Goal: Obtain resource: Obtain resource

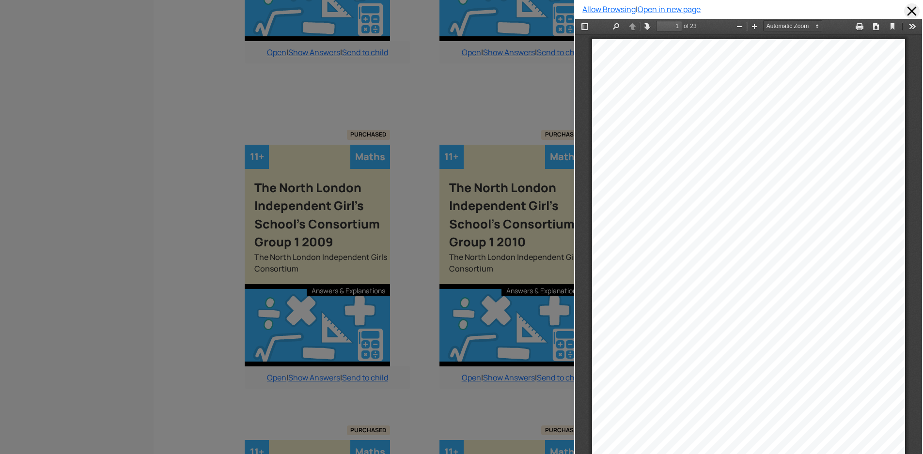
scroll to position [5, 0]
click at [904, 12] on span at bounding box center [912, 11] width 16 height 16
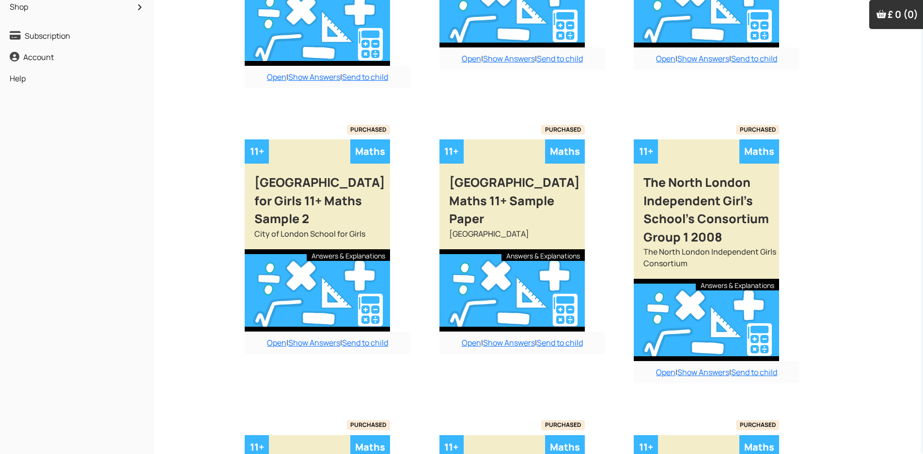
scroll to position [0, 0]
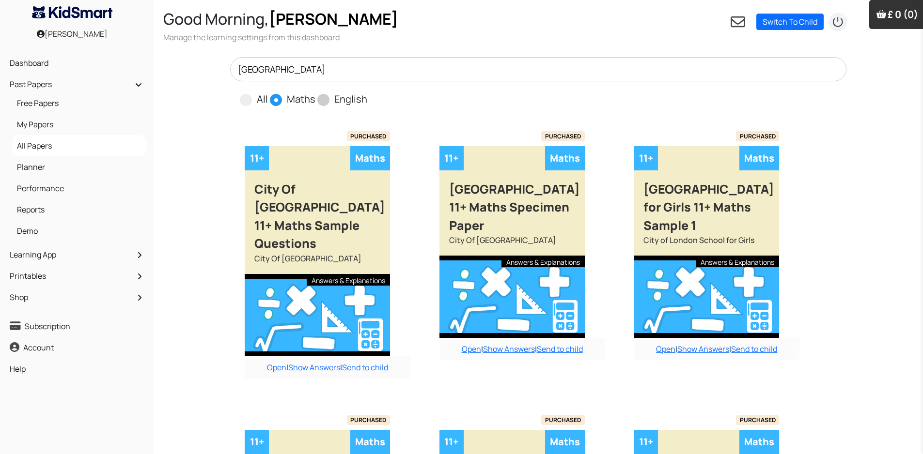
click at [320, 100] on span at bounding box center [323, 100] width 12 height 12
click at [367, 98] on input "English" at bounding box center [370, 95] width 6 height 6
radio input "true"
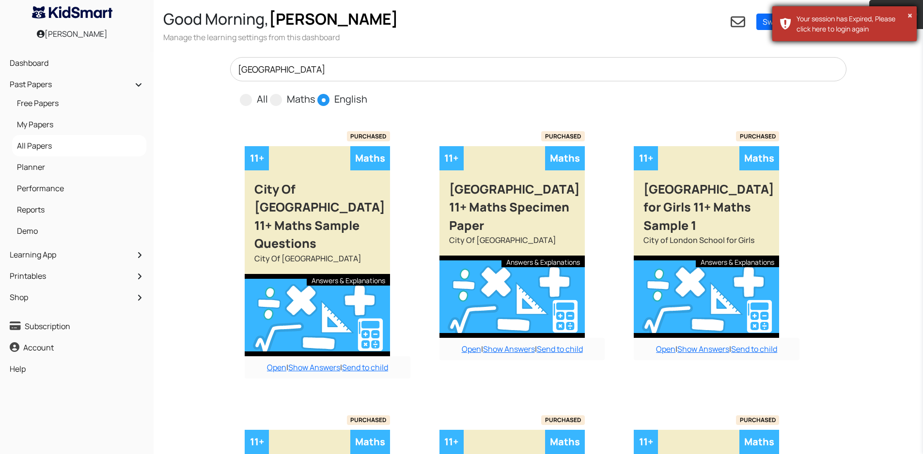
click at [778, 26] on div "× Your session has Expired, Please click here to login again" at bounding box center [844, 24] width 145 height 36
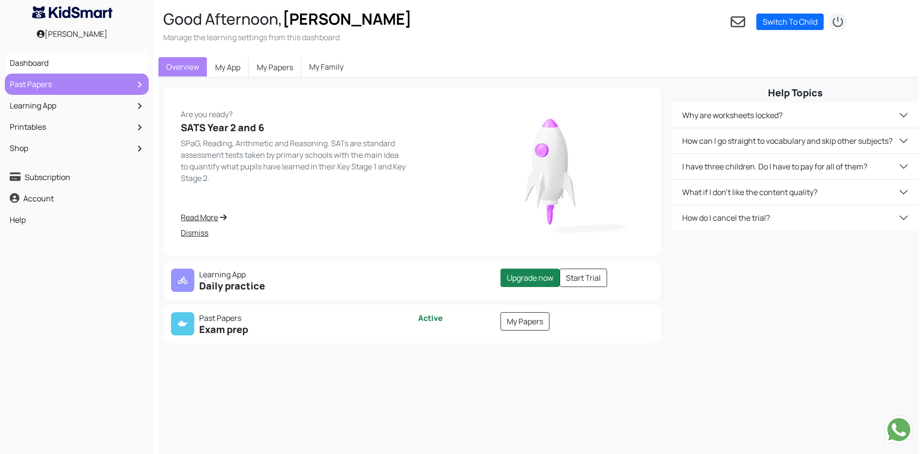
click at [51, 83] on link "Past Papers" at bounding box center [76, 84] width 139 height 16
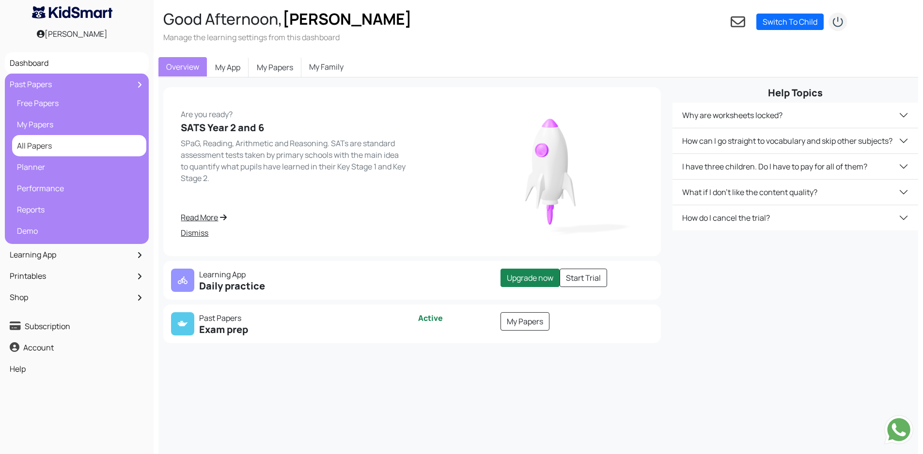
click at [46, 148] on link "All Papers" at bounding box center [79, 146] width 129 height 16
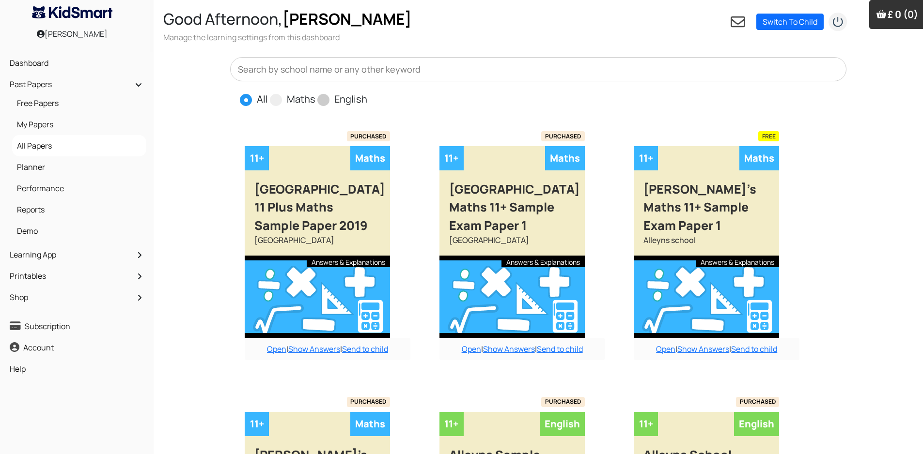
click at [324, 98] on span at bounding box center [323, 100] width 12 height 12
click at [367, 98] on input "English" at bounding box center [370, 95] width 6 height 6
radio input "true"
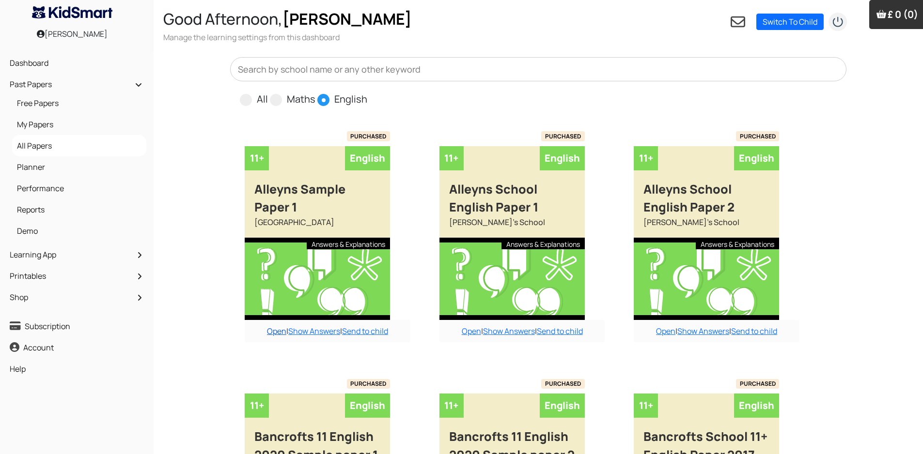
click at [273, 331] on link "Open" at bounding box center [276, 331] width 19 height 11
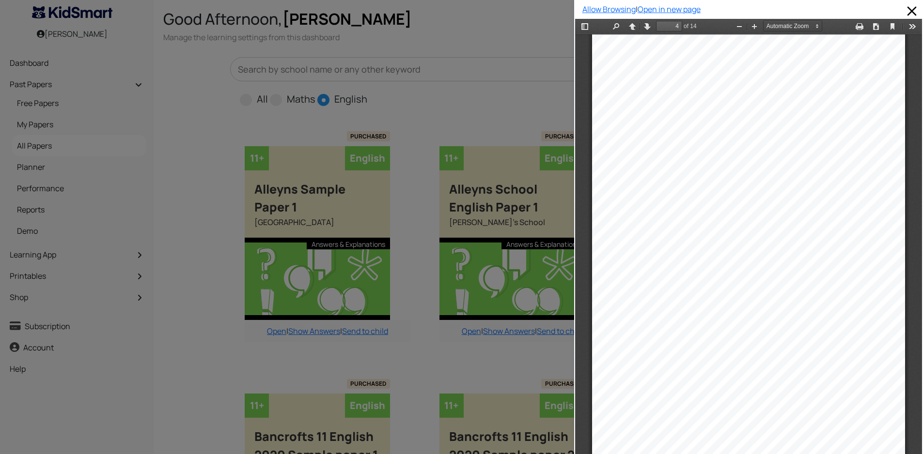
scroll to position [1363, 0]
drag, startPoint x: 905, startPoint y: 8, endPoint x: 302, endPoint y: 3, distance: 603.2
click at [905, 8] on span at bounding box center [912, 11] width 16 height 16
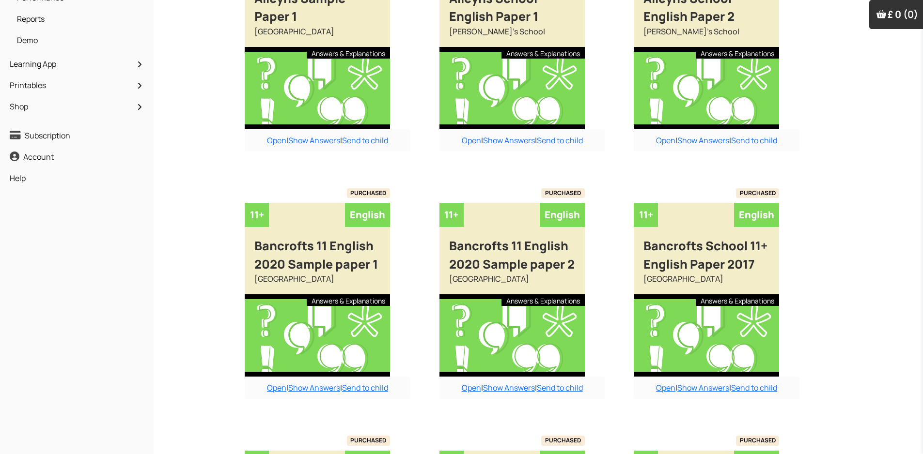
scroll to position [194, 0]
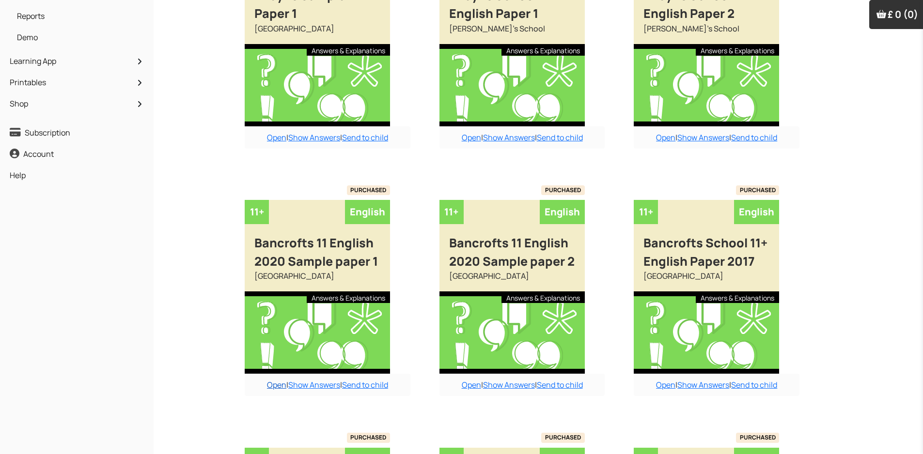
click at [274, 385] on link "Open" at bounding box center [276, 385] width 19 height 11
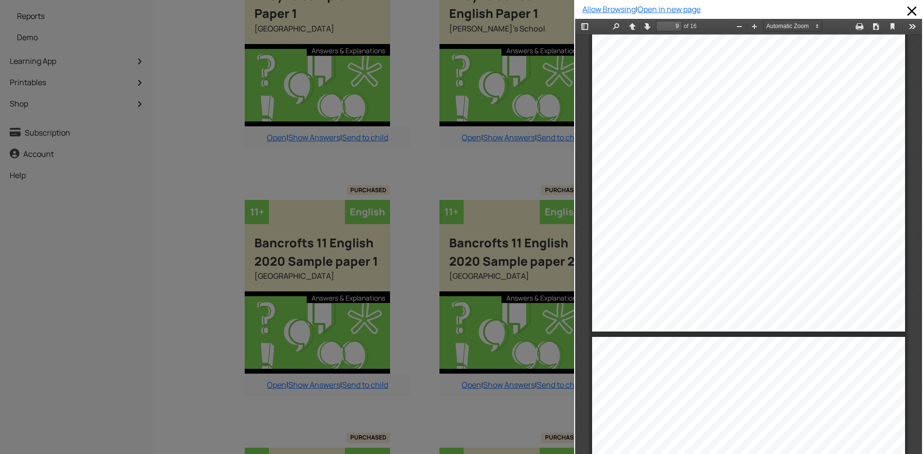
scroll to position [4026, 0]
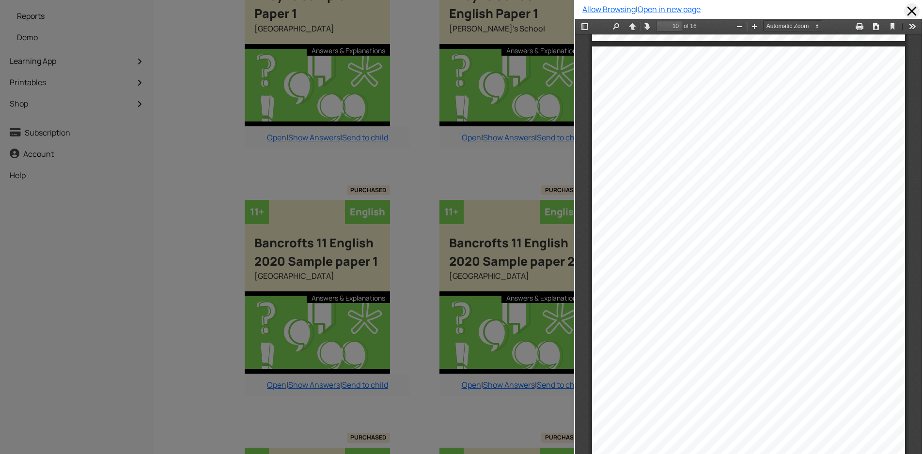
click at [904, 11] on span at bounding box center [912, 11] width 16 height 16
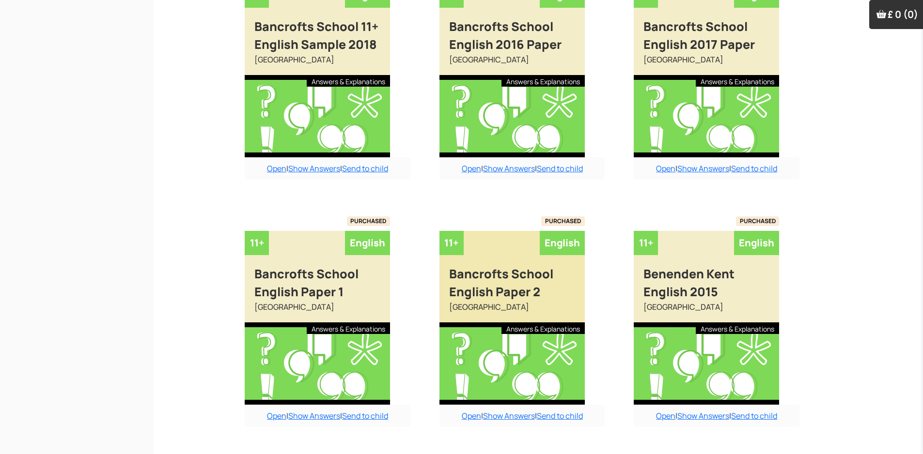
scroll to position [691, 0]
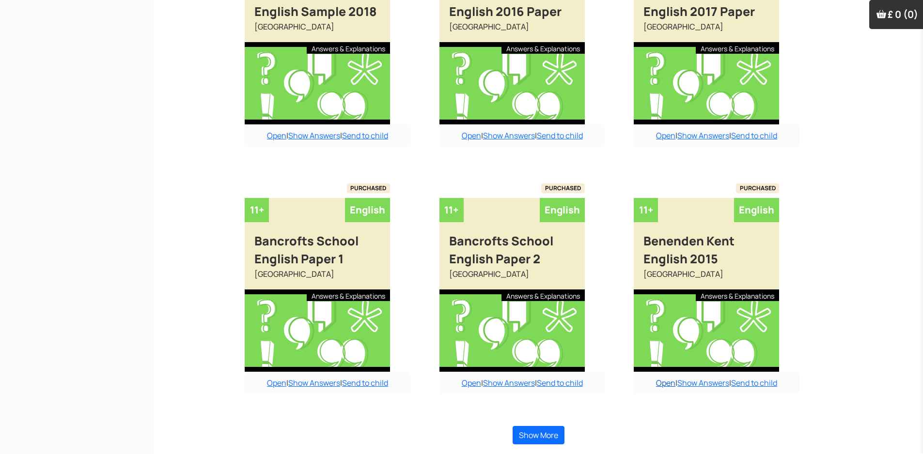
click at [666, 386] on link "Open" at bounding box center [665, 383] width 19 height 11
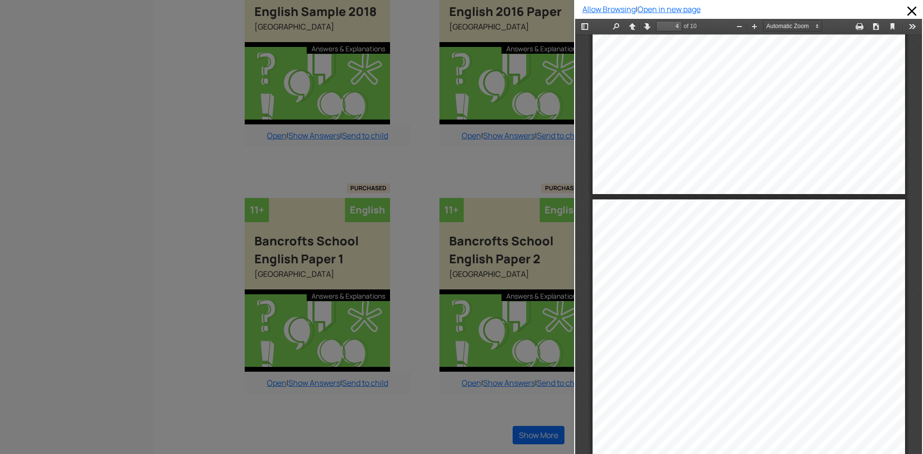
scroll to position [1315, 0]
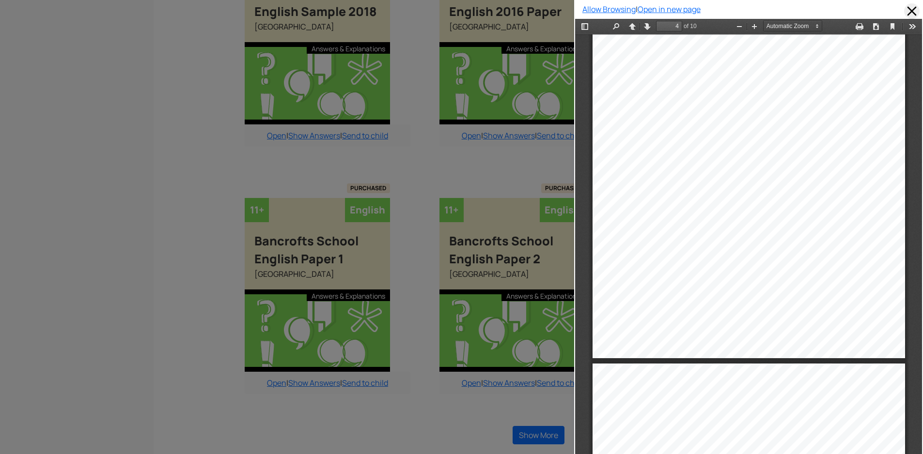
click at [904, 7] on span at bounding box center [912, 11] width 16 height 16
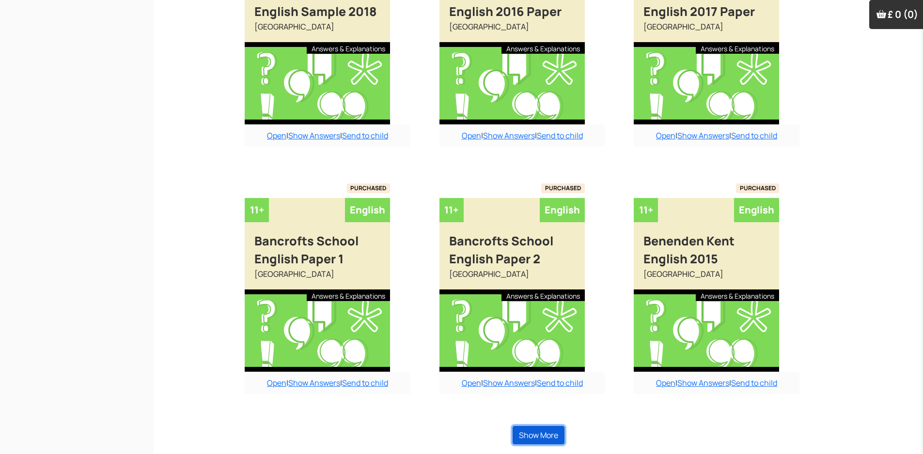
click at [535, 441] on button "Show More" at bounding box center [539, 435] width 52 height 18
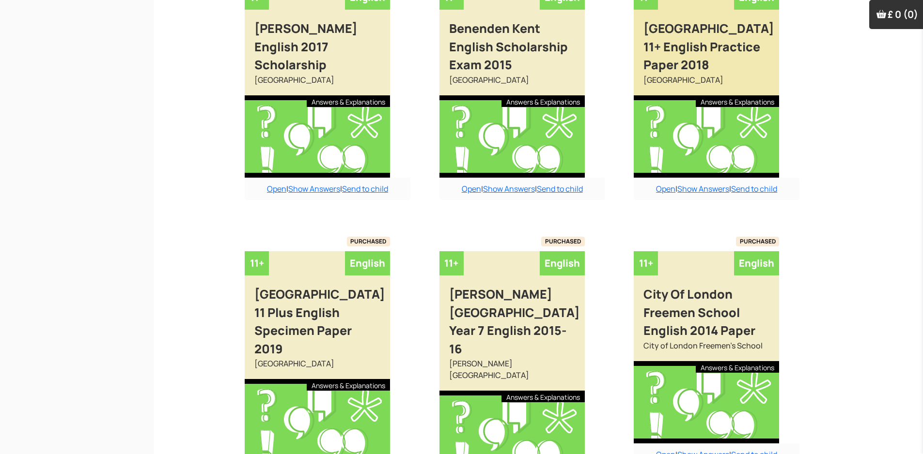
scroll to position [1418, 0]
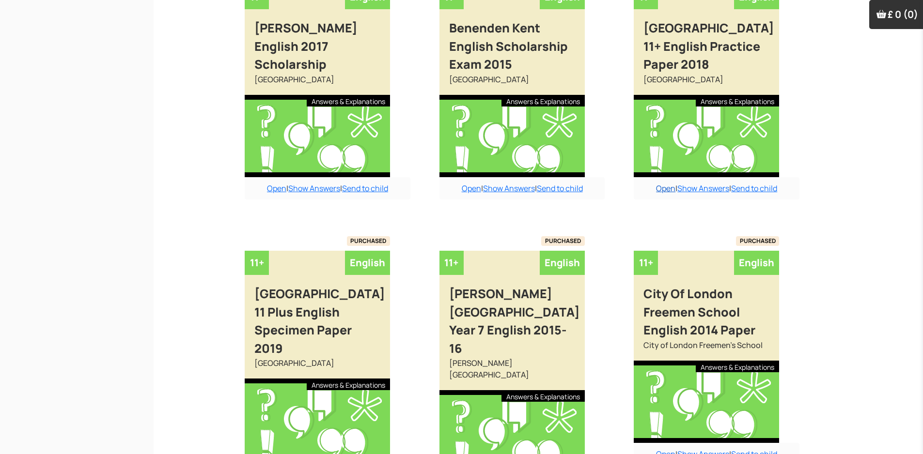
click at [662, 192] on link "Open" at bounding box center [665, 188] width 19 height 11
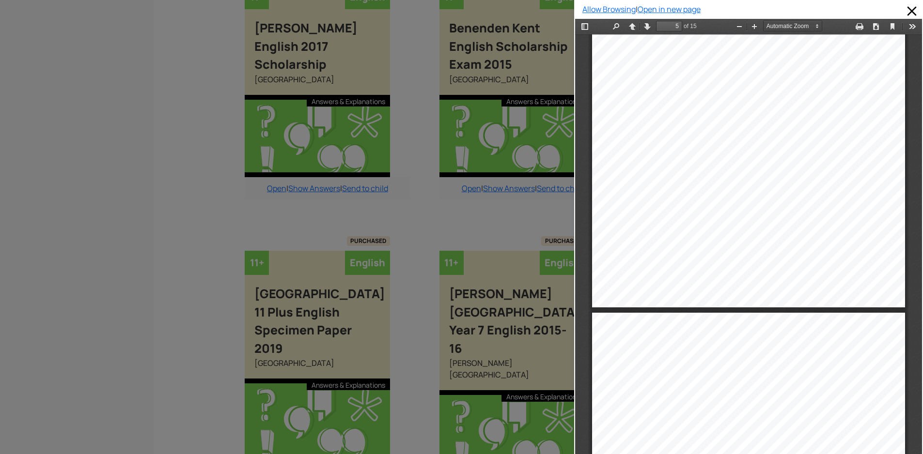
scroll to position [2001, 0]
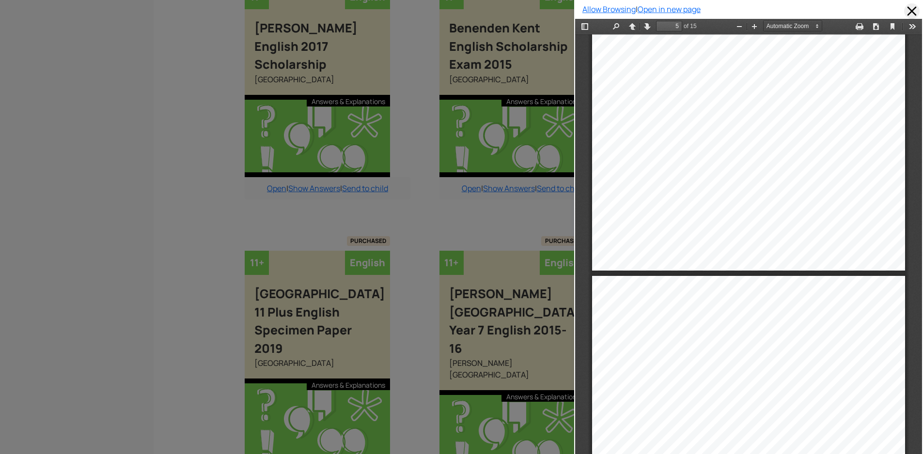
click at [906, 7] on span at bounding box center [912, 11] width 16 height 16
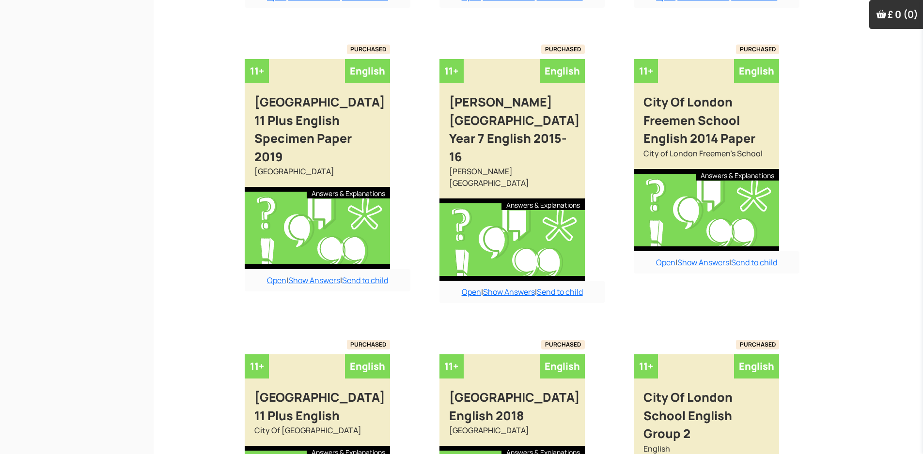
scroll to position [1612, 0]
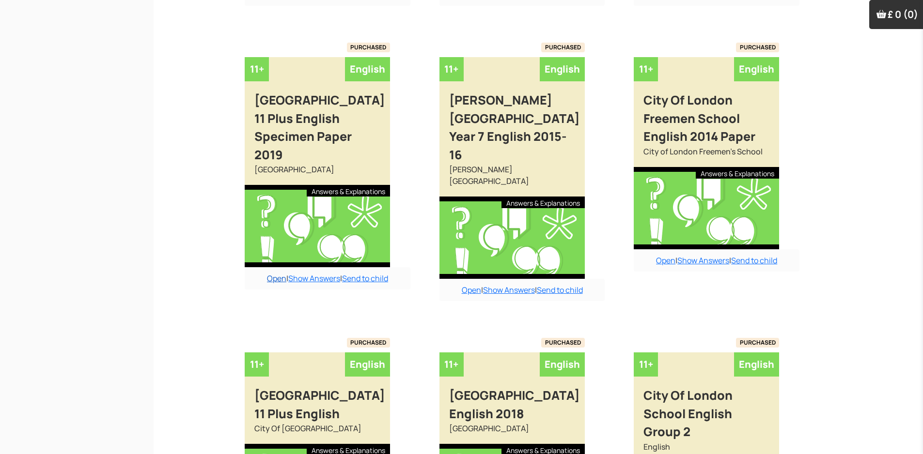
click at [273, 278] on link "Open" at bounding box center [276, 278] width 19 height 11
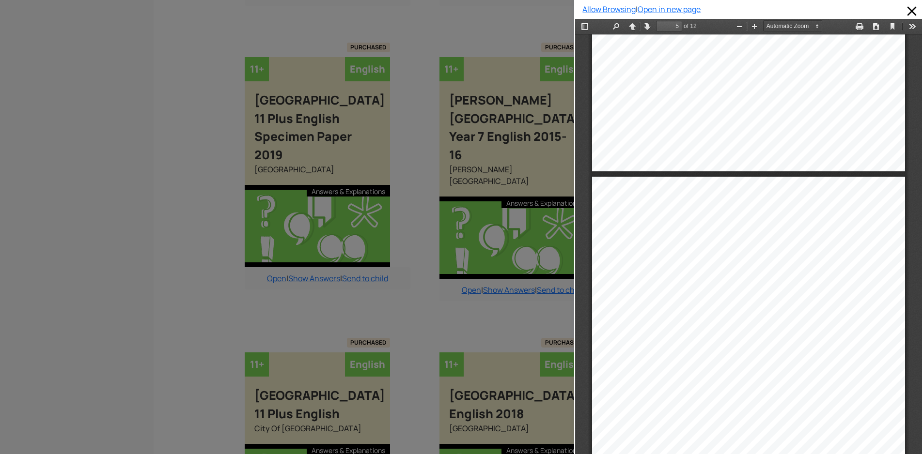
scroll to position [1661, 0]
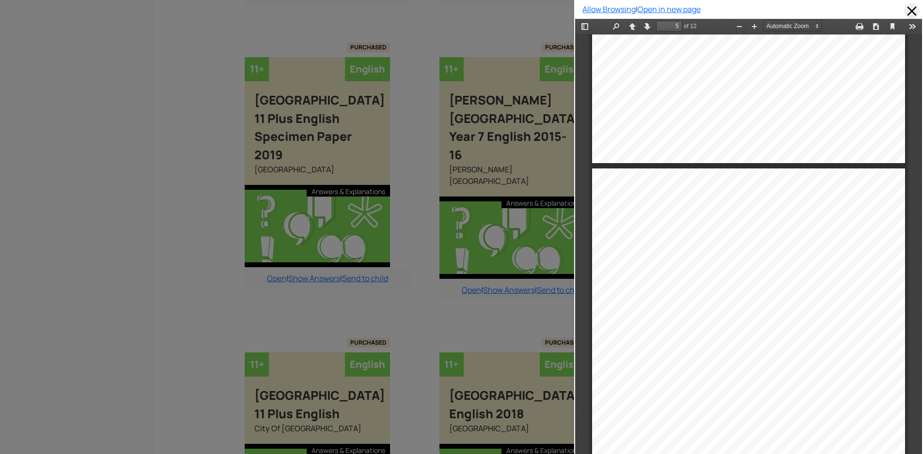
drag, startPoint x: 902, startPoint y: 9, endPoint x: 131, endPoint y: 77, distance: 773.8
click at [904, 9] on span at bounding box center [912, 11] width 16 height 16
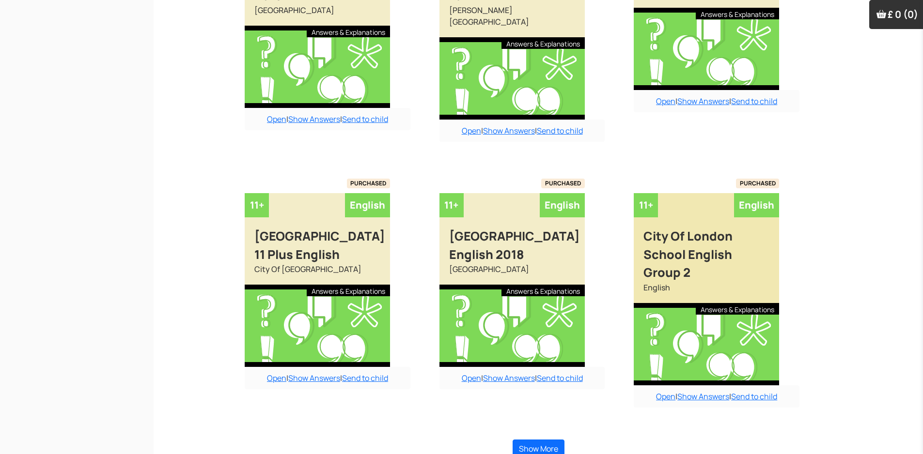
scroll to position [1773, 0]
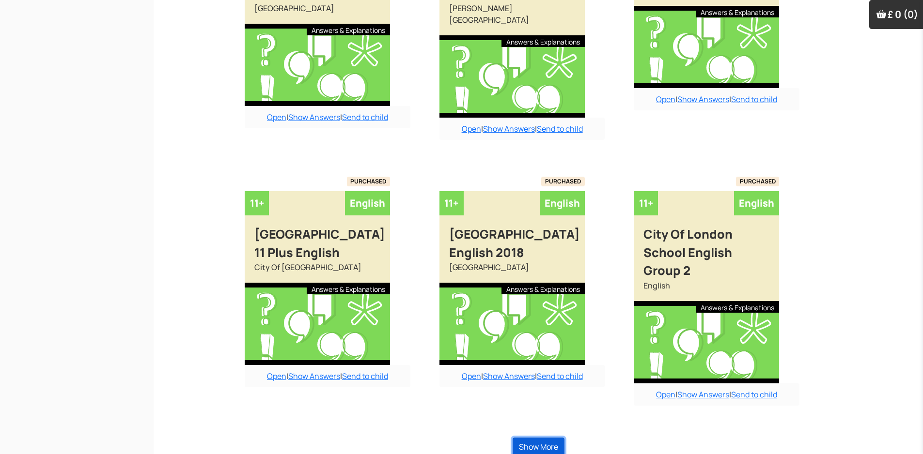
click at [530, 438] on button "Show More" at bounding box center [539, 447] width 52 height 18
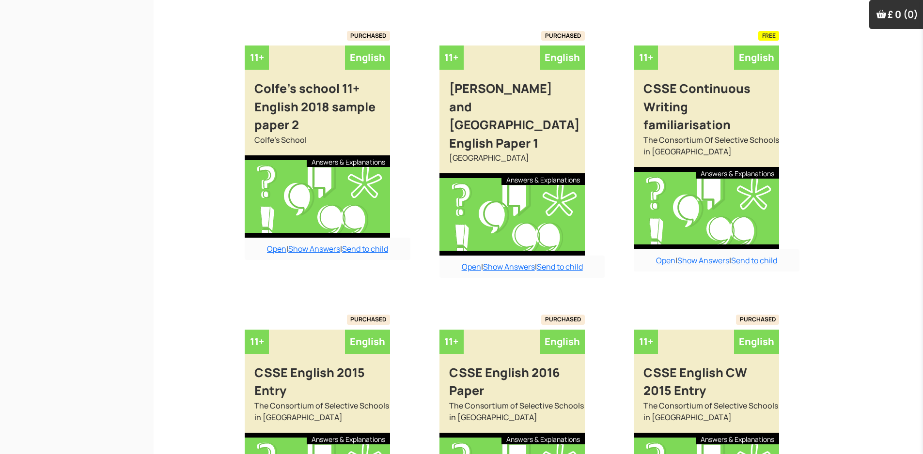
scroll to position [2451, 0]
click at [280, 243] on link "Open" at bounding box center [276, 248] width 19 height 11
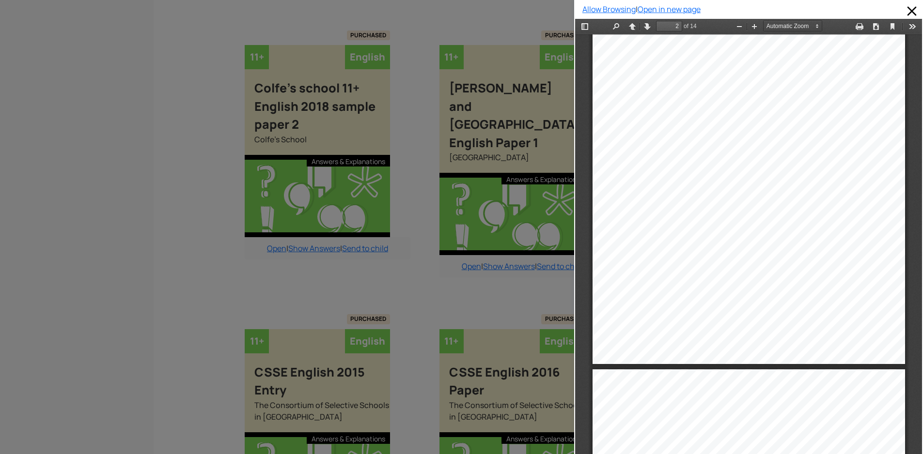
scroll to position [4, 0]
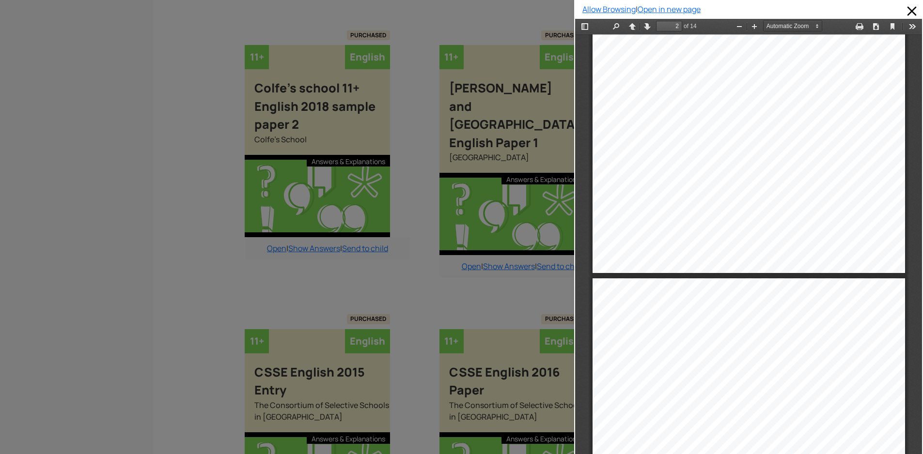
type input "1"
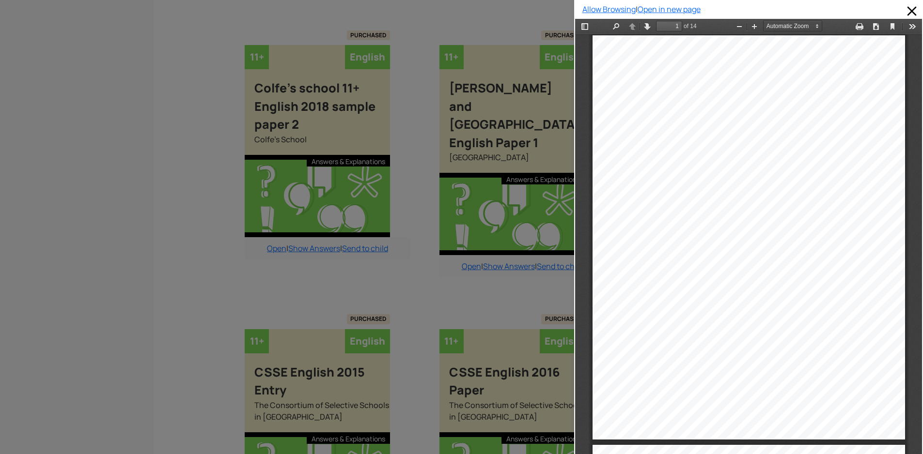
scroll to position [0, 0]
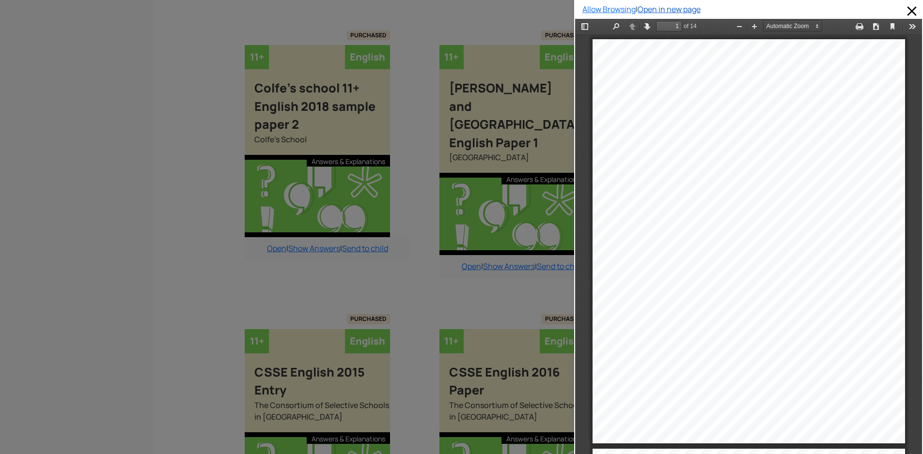
click at [663, 6] on link "Open in new page" at bounding box center [669, 9] width 63 height 11
